Goal: Task Accomplishment & Management: Complete application form

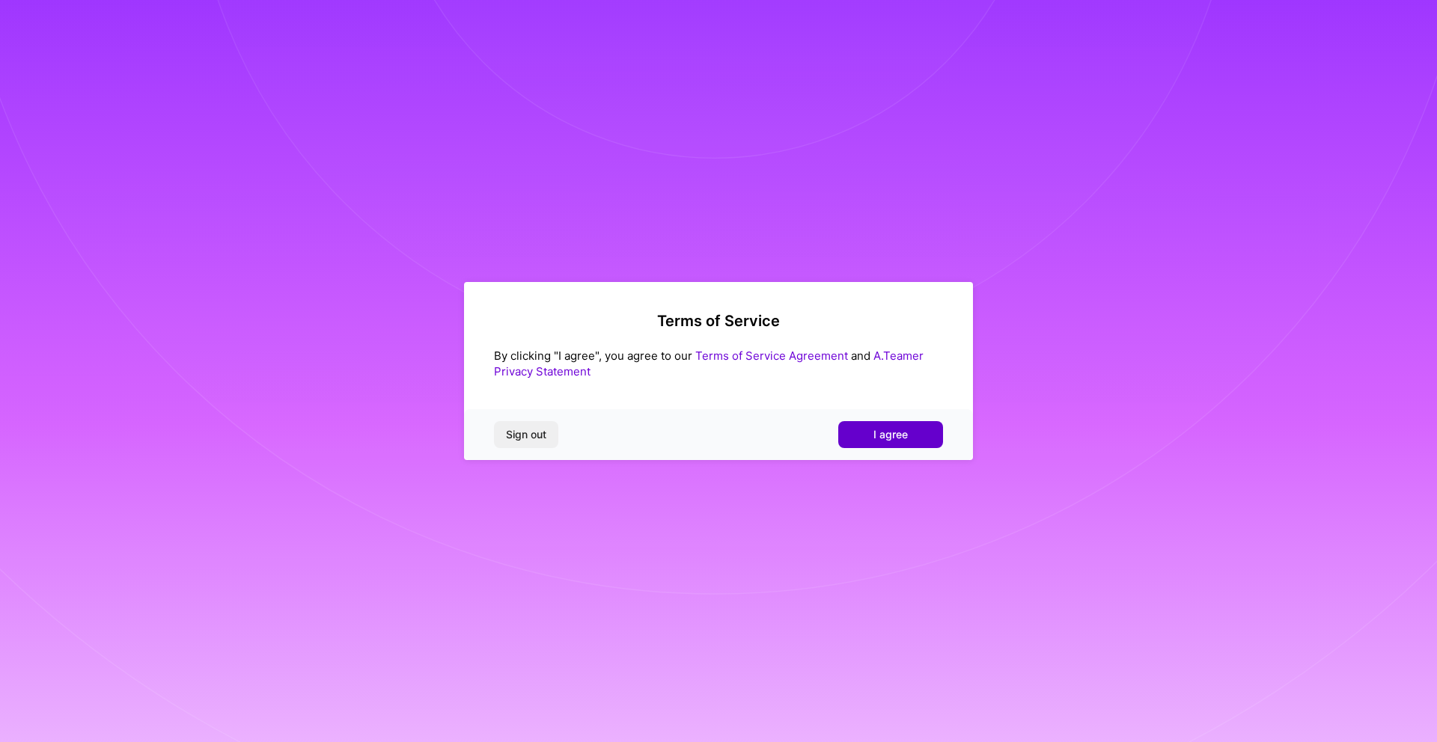
click at [868, 431] on button "I agree" at bounding box center [890, 434] width 105 height 27
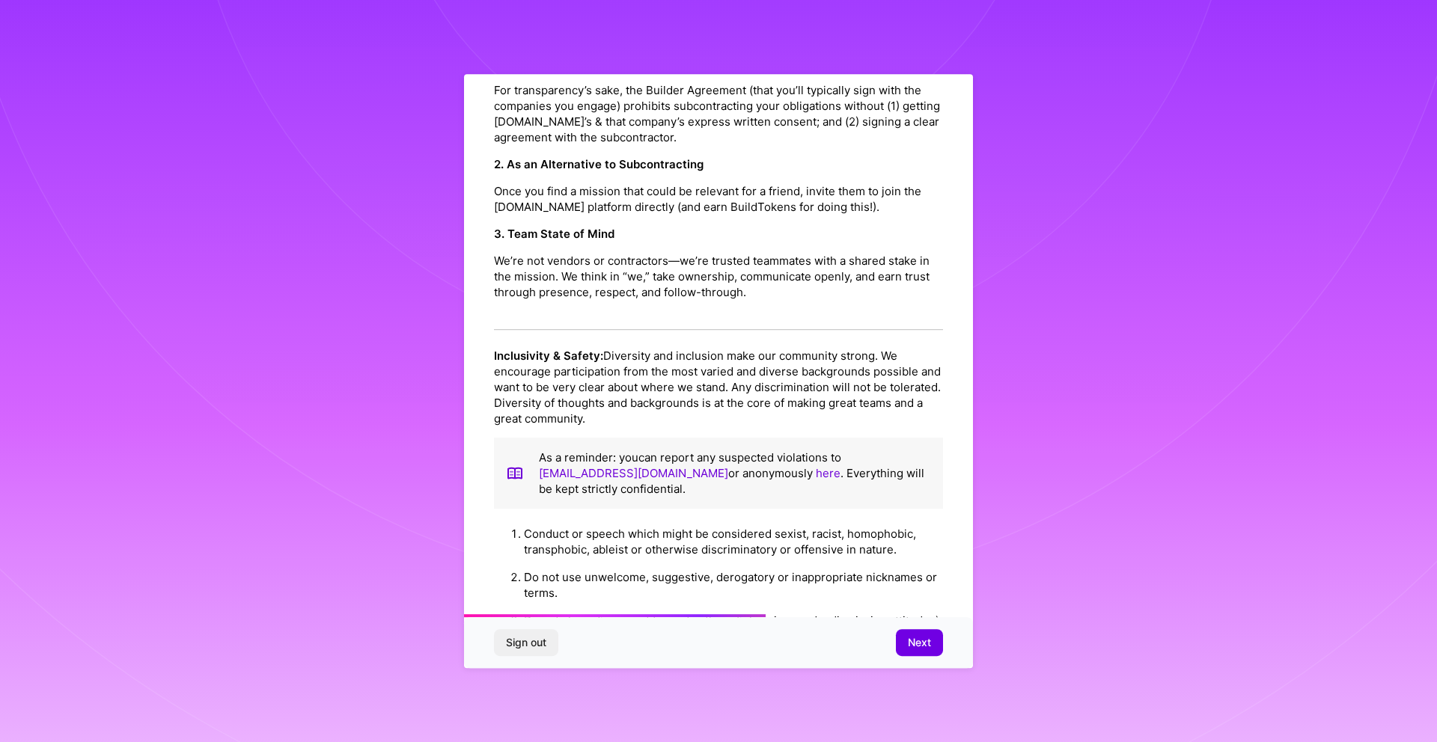
scroll to position [861, 0]
click at [911, 649] on span "Next" at bounding box center [919, 642] width 23 height 15
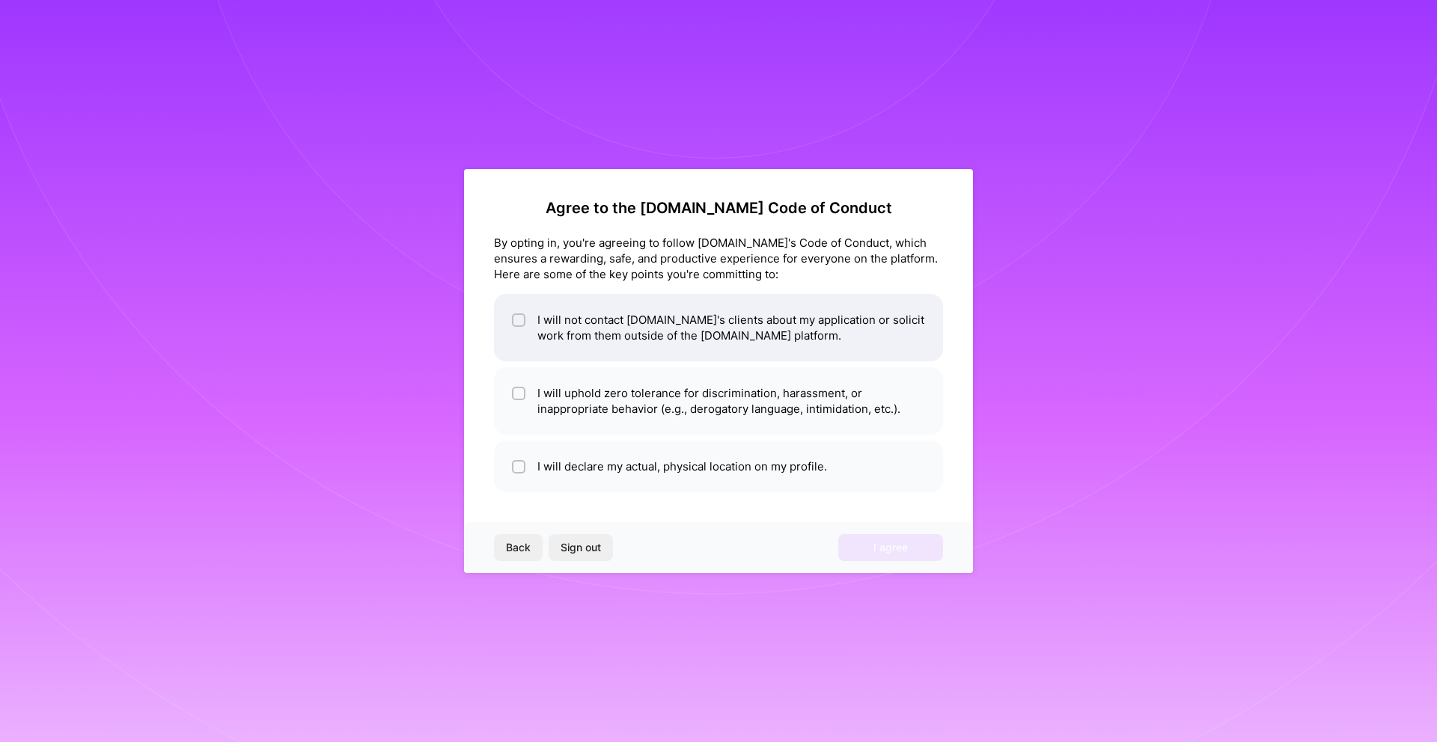
click at [559, 328] on li "I will not contact [DOMAIN_NAME]'s clients about my application or solicit work…" at bounding box center [718, 327] width 449 height 67
checkbox input "true"
click at [557, 364] on ul "I will not contact [DOMAIN_NAME]'s clients about my application or solicit work…" at bounding box center [718, 393] width 449 height 198
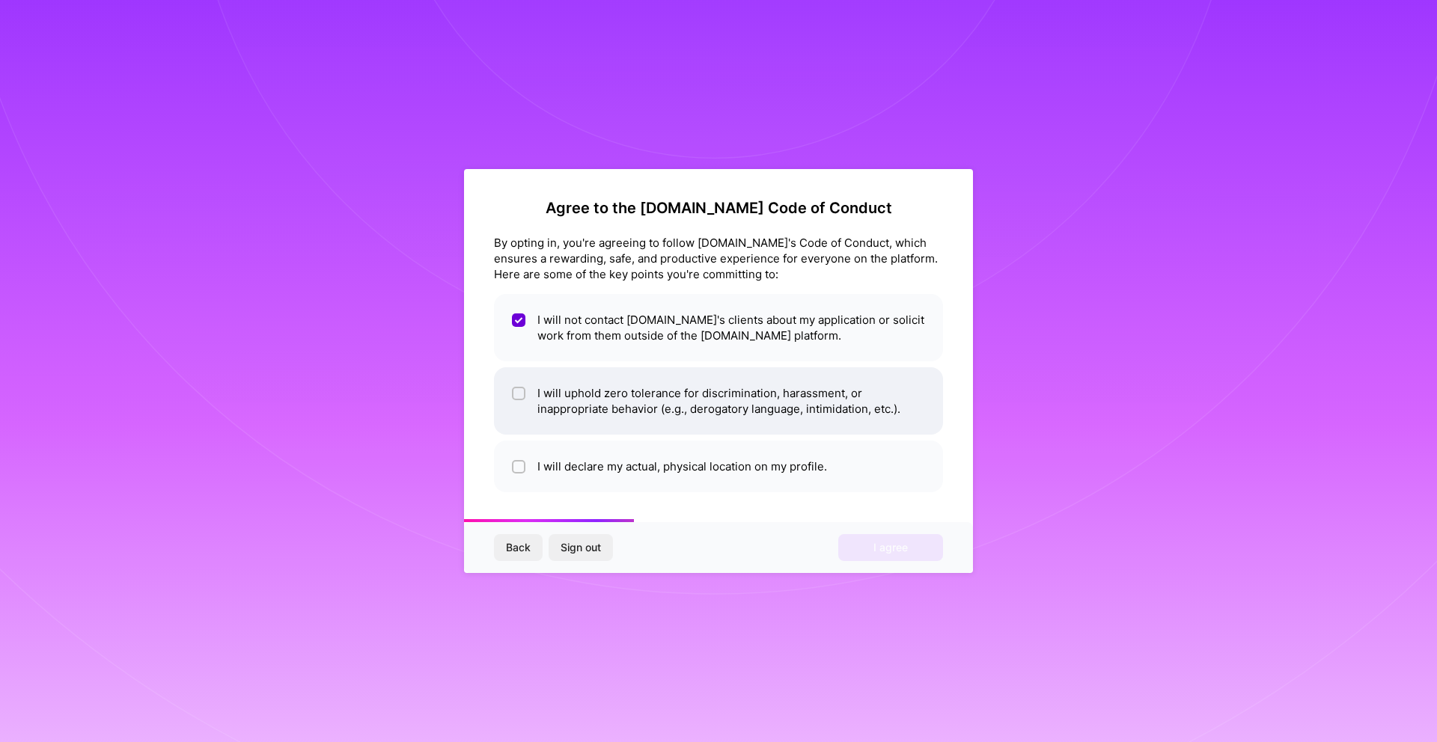
click at [546, 385] on li "I will uphold zero tolerance for discrimination, harassment, or inappropriate b…" at bounding box center [718, 400] width 449 height 67
checkbox input "true"
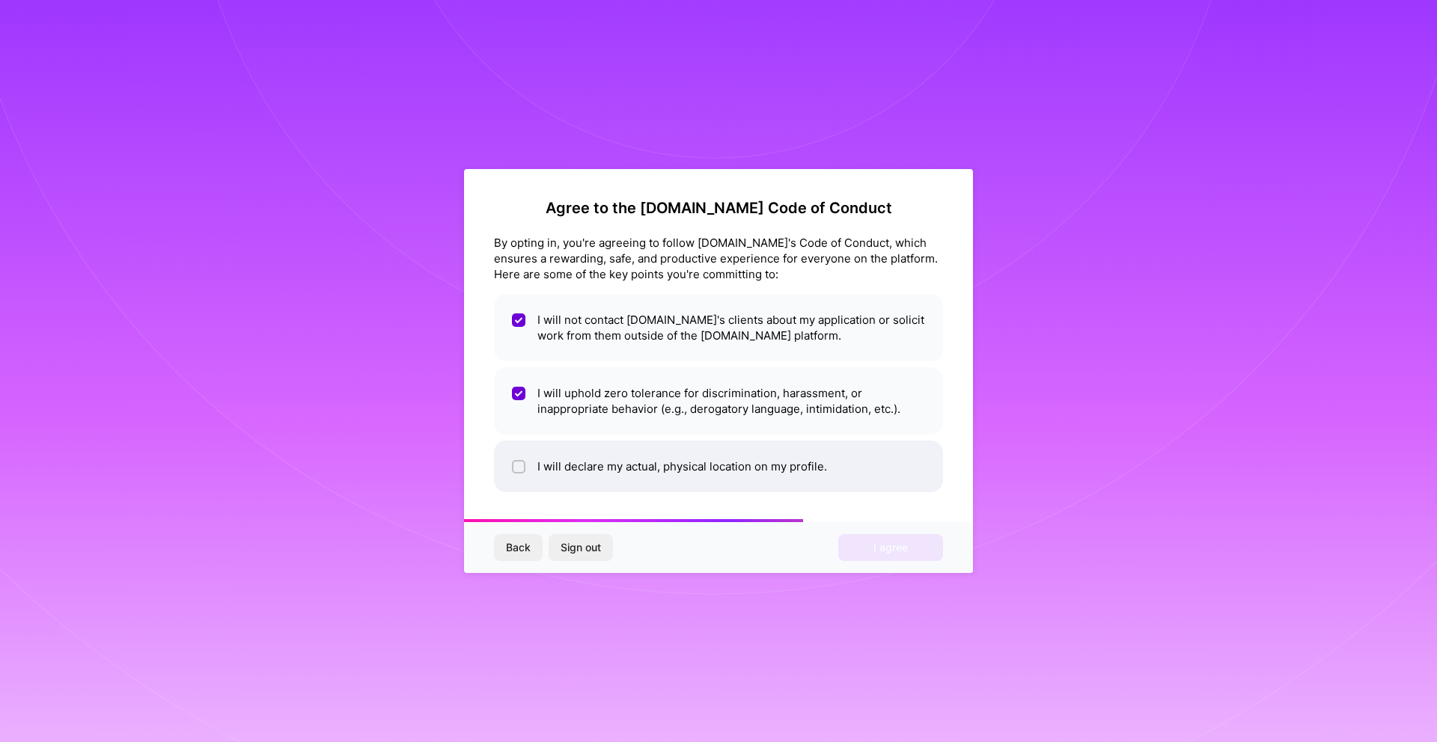
click at [544, 474] on li "I will declare my actual, physical location on my profile." at bounding box center [718, 467] width 449 height 52
checkbox input "true"
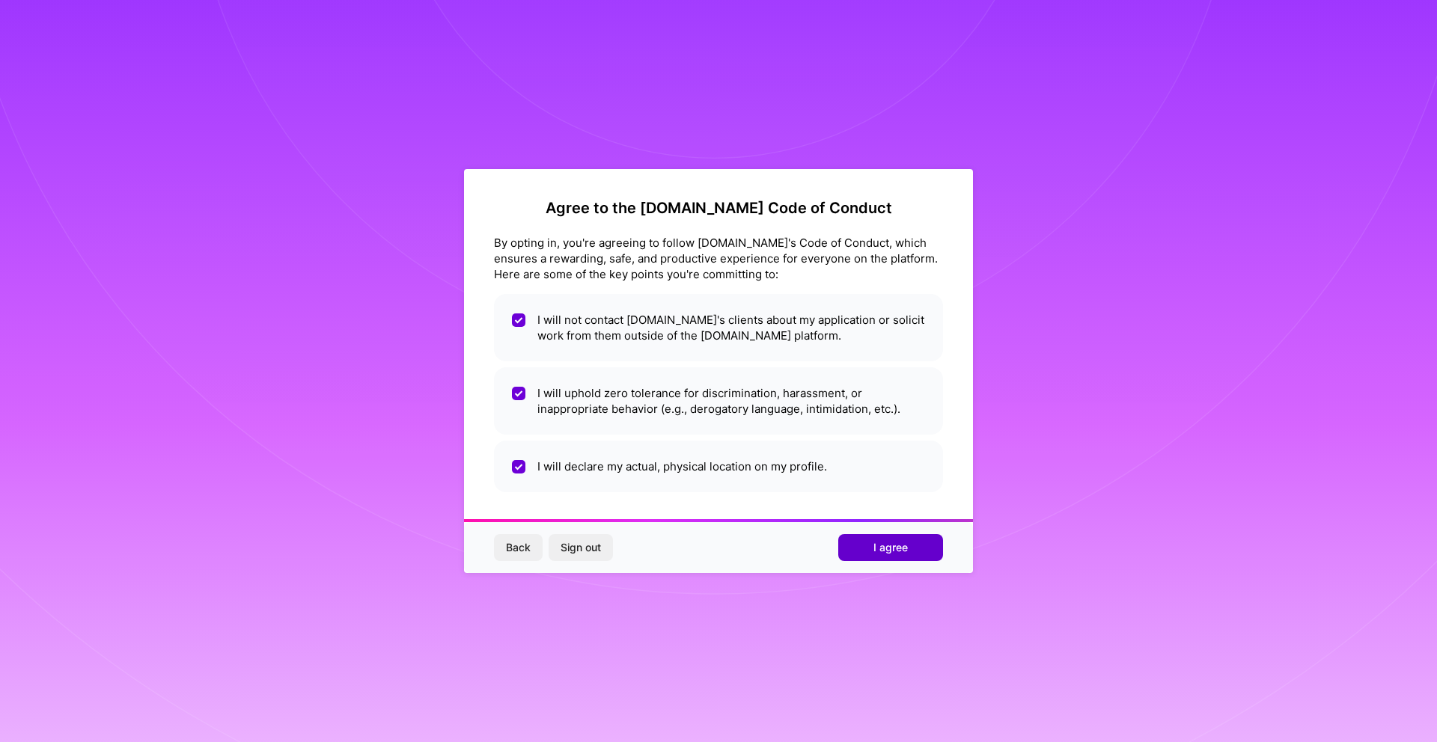
click at [893, 550] on span "I agree" at bounding box center [890, 547] width 34 height 15
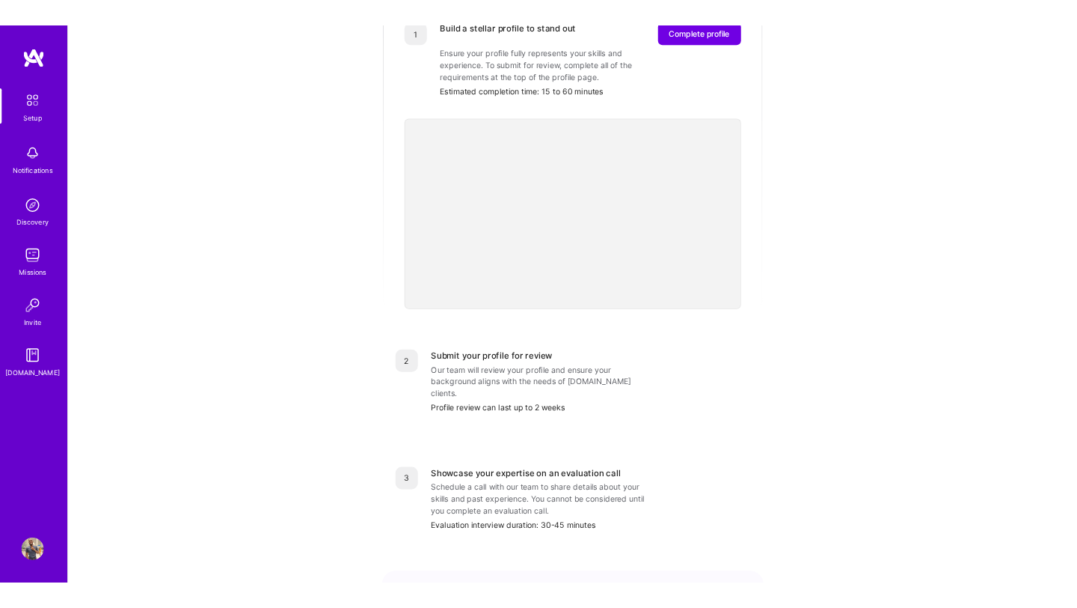
scroll to position [142, 0]
